Goal: Obtain resource: Download file/media

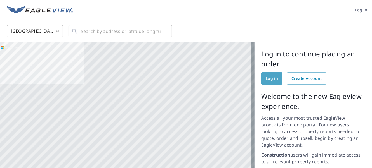
click at [266, 80] on span "Log in" at bounding box center [272, 78] width 12 height 7
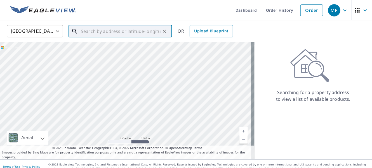
click at [85, 29] on input "text" at bounding box center [121, 32] width 80 height 16
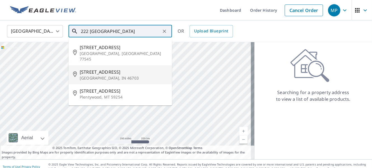
click at [107, 69] on span "[STREET_ADDRESS]" at bounding box center [124, 72] width 88 height 7
type input "[STREET_ADDRESS]"
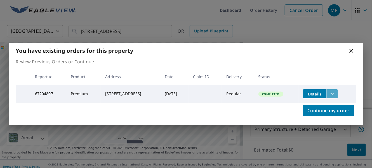
click at [336, 91] on icon "filesDropdownBtn-67204807" at bounding box center [332, 94] width 7 height 7
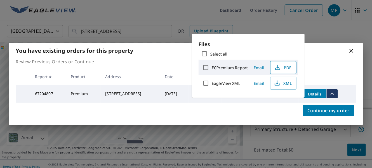
click at [287, 69] on span "PDF" at bounding box center [283, 67] width 18 height 7
